Goal: Task Accomplishment & Management: Manage account settings

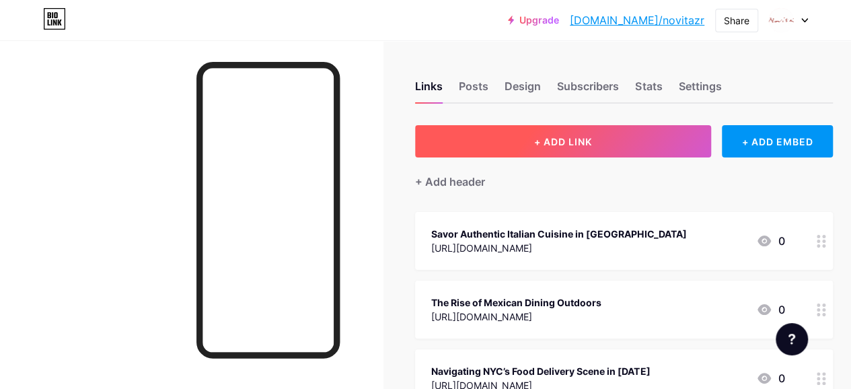
click at [545, 138] on span "+ ADD LINK" at bounding box center [563, 141] width 58 height 11
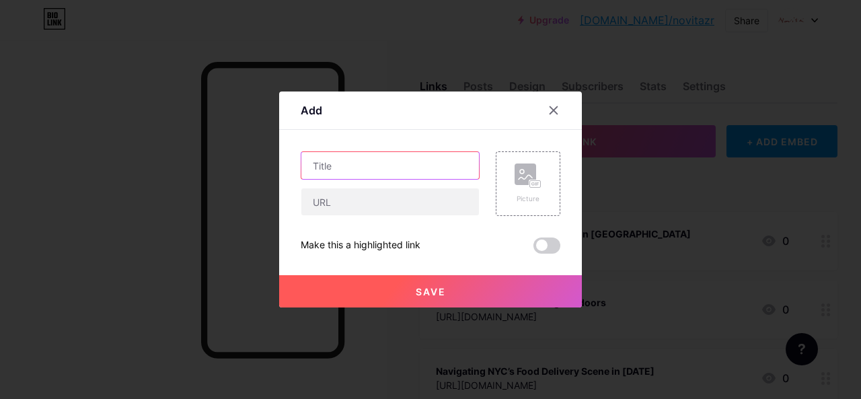
click at [371, 167] on input "text" at bounding box center [390, 165] width 178 height 27
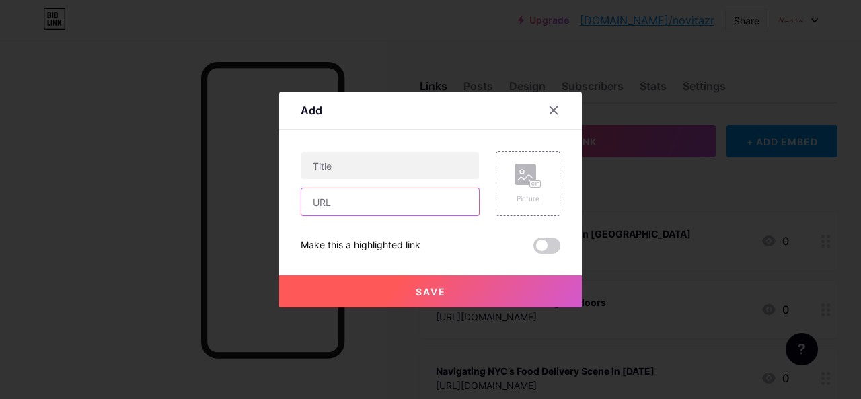
click at [367, 199] on input "text" at bounding box center [390, 201] width 178 height 27
paste input "[URL][DOMAIN_NAME]"
type input "[URL][DOMAIN_NAME]"
click at [427, 205] on input "[URL][DOMAIN_NAME]" at bounding box center [390, 201] width 178 height 27
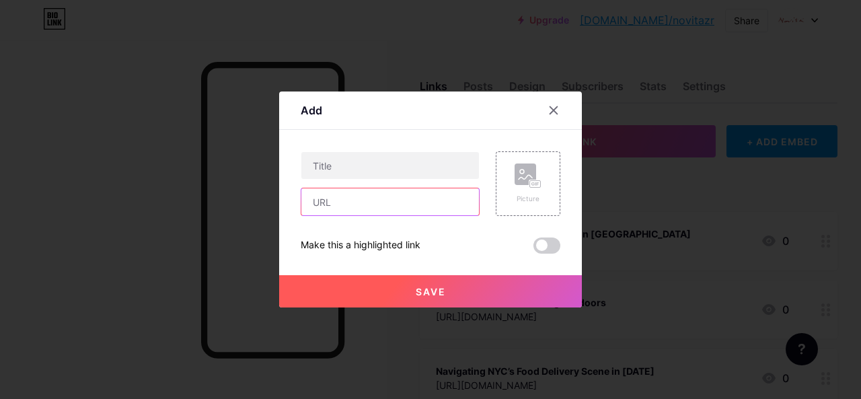
scroll to position [0, 0]
paste input "[URL][DOMAIN_NAME]"
type input "[URL][DOMAIN_NAME]"
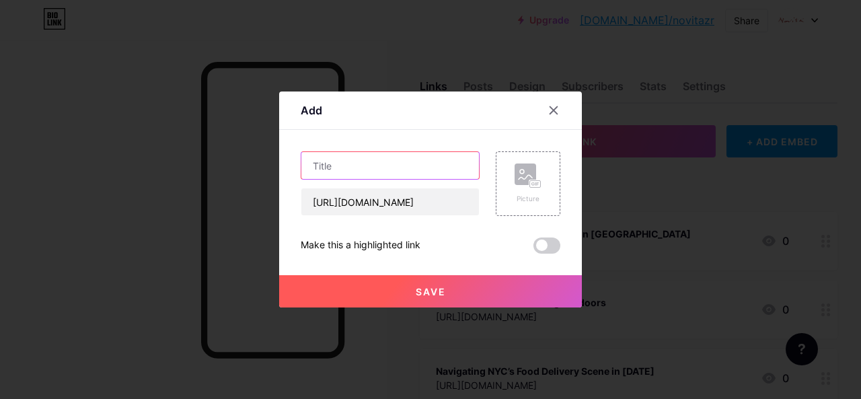
scroll to position [0, 0]
click at [361, 166] on input "text" at bounding box center [390, 165] width 178 height 27
paste input "Enjoy Best Outdoor Dining in [US_STATE] with Novita Menu"
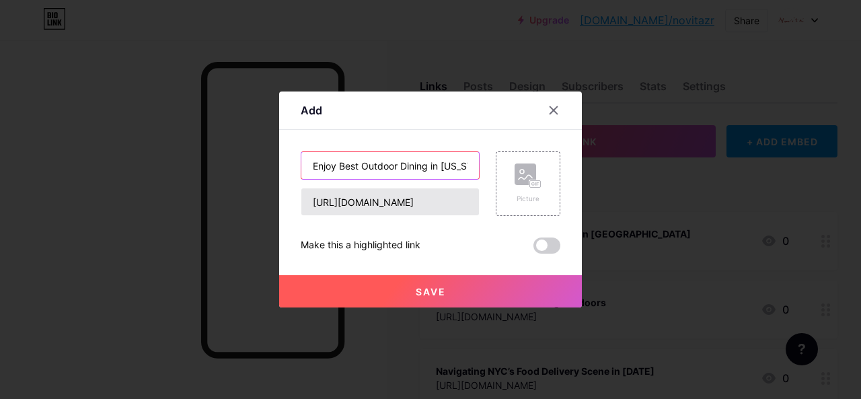
scroll to position [0, 97]
type input "Enjoy Best Outdoor Dining in [US_STATE] with Novita Menu"
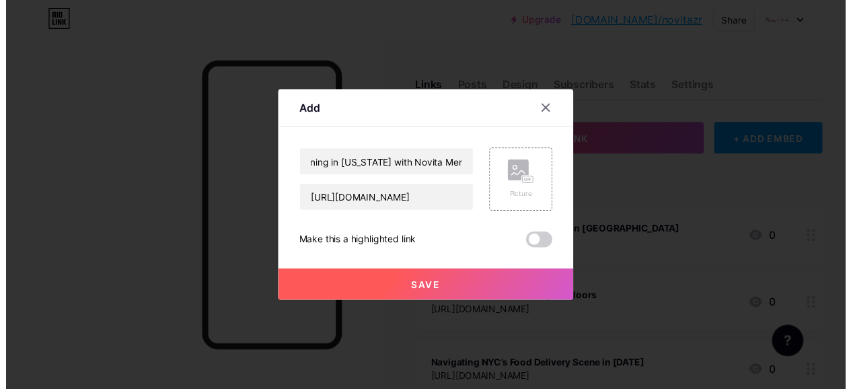
scroll to position [0, 0]
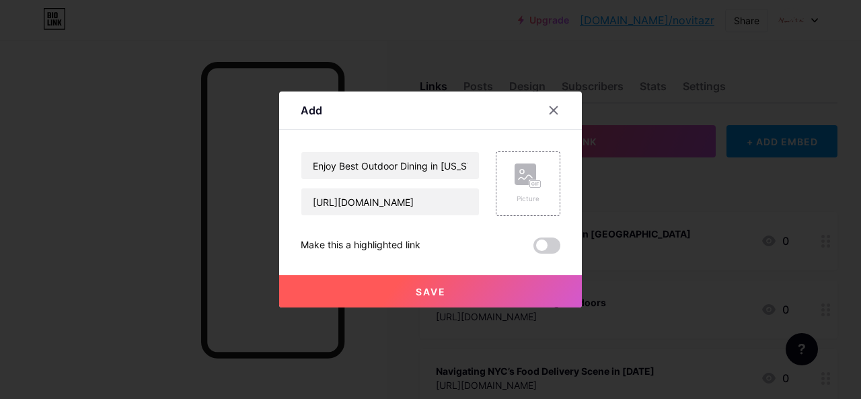
click at [548, 242] on span at bounding box center [547, 246] width 27 height 16
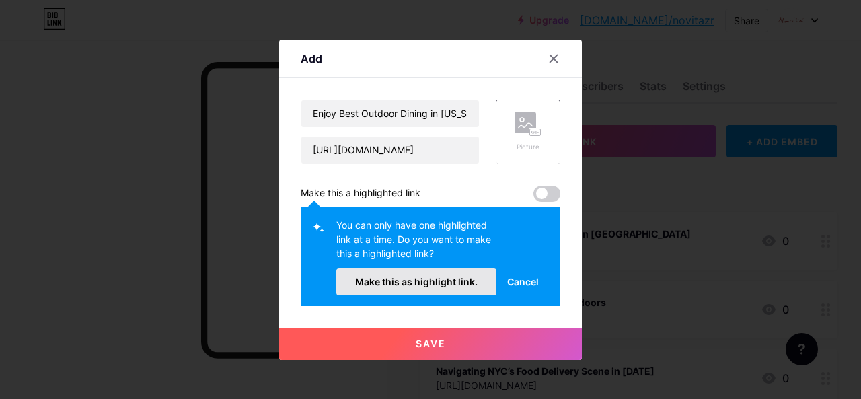
click at [445, 281] on span "Make this as highlight link." at bounding box center [416, 281] width 122 height 11
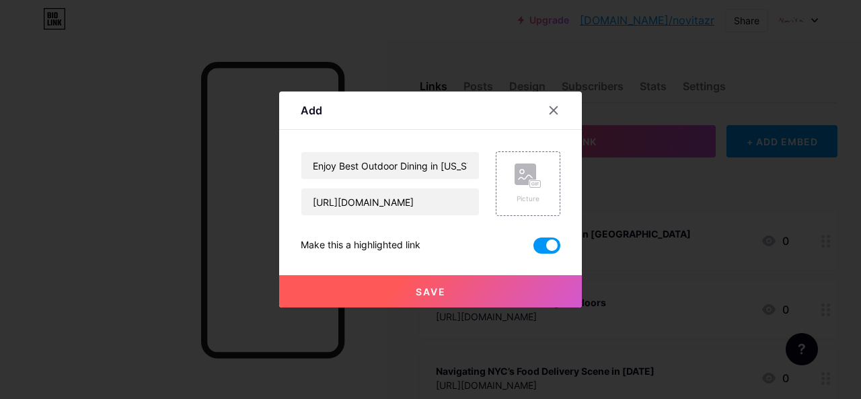
click at [453, 295] on button "Save" at bounding box center [430, 291] width 303 height 32
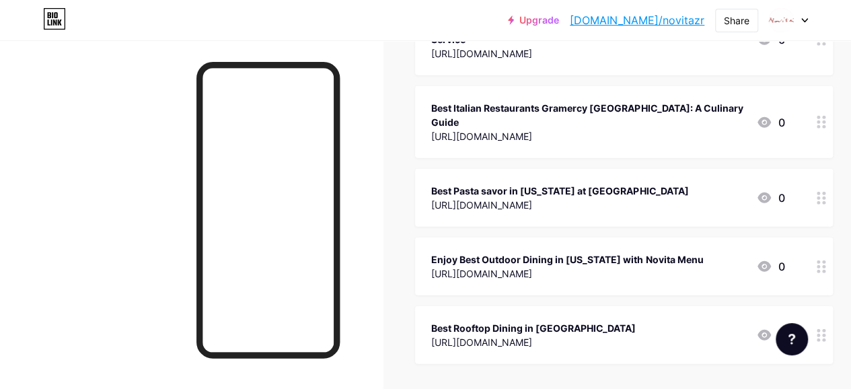
scroll to position [1754, 0]
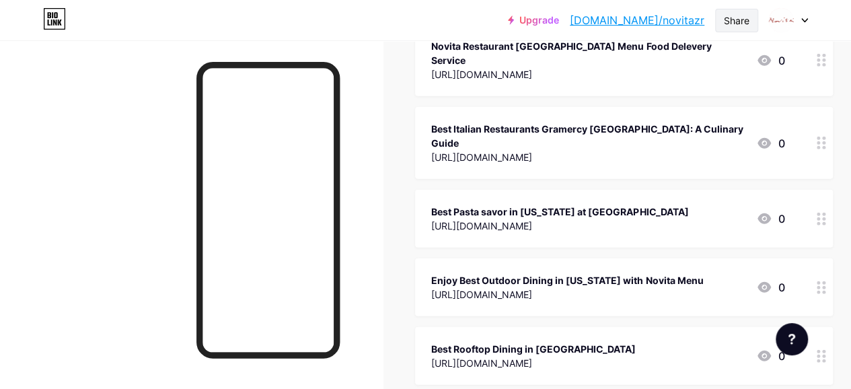
click at [743, 13] on div "Share" at bounding box center [737, 20] width 26 height 14
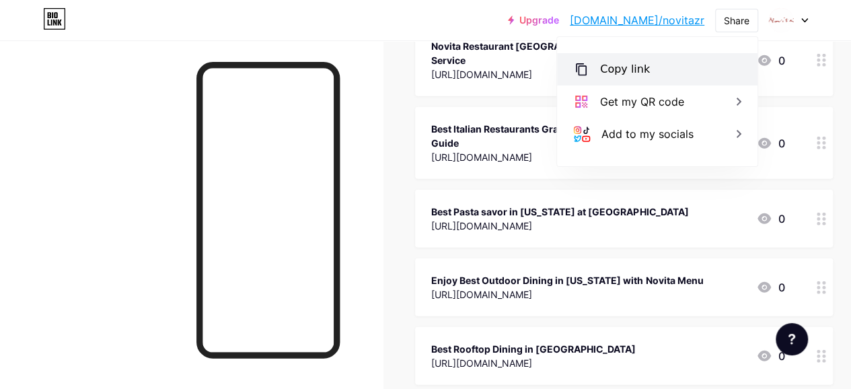
click at [620, 71] on div "Copy link" at bounding box center [625, 69] width 50 height 16
